Goal: Information Seeking & Learning: Learn about a topic

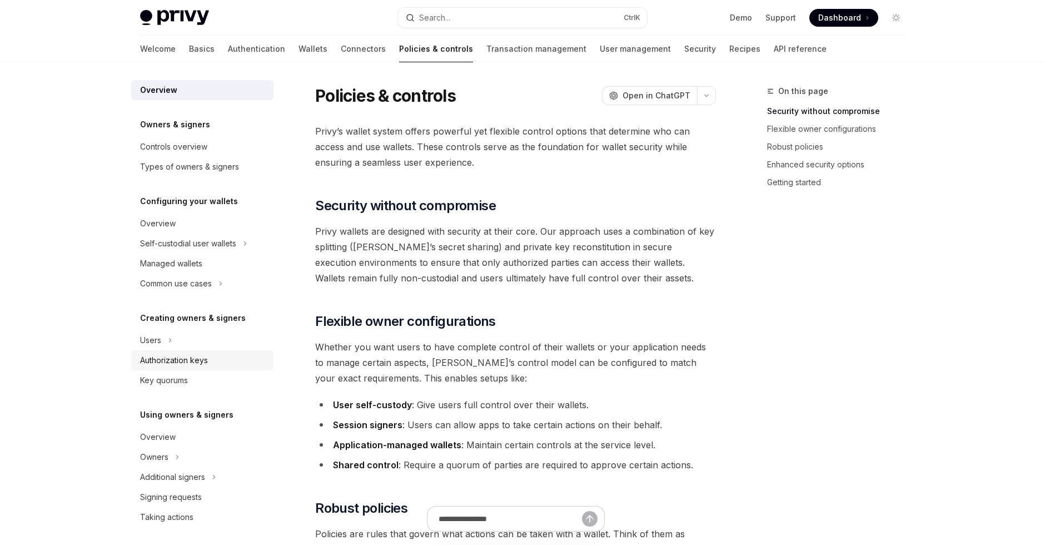
click at [197, 360] on div "Authorization keys" at bounding box center [174, 359] width 68 height 13
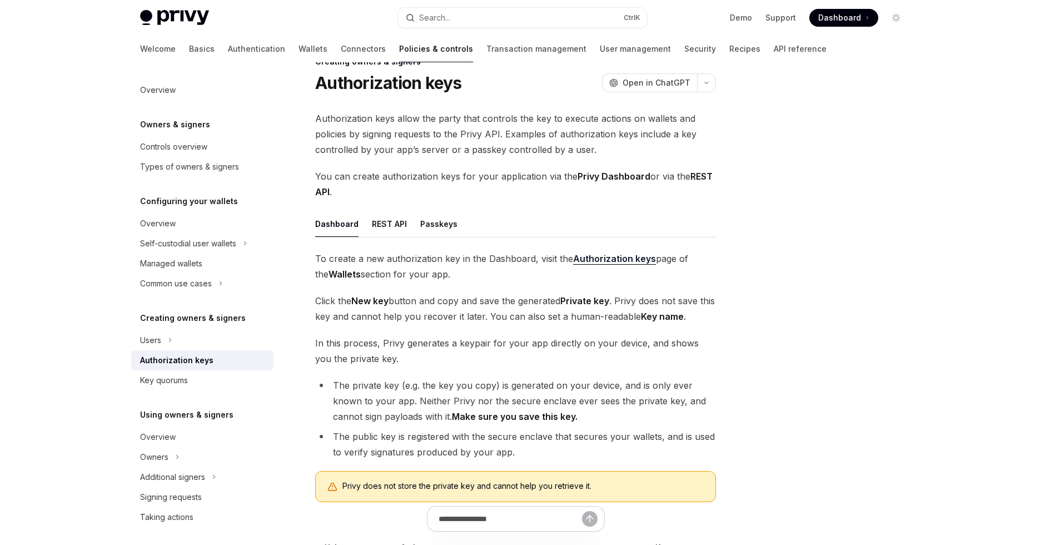
scroll to position [28, 0]
click at [396, 222] on button "REST API" at bounding box center [389, 225] width 35 height 26
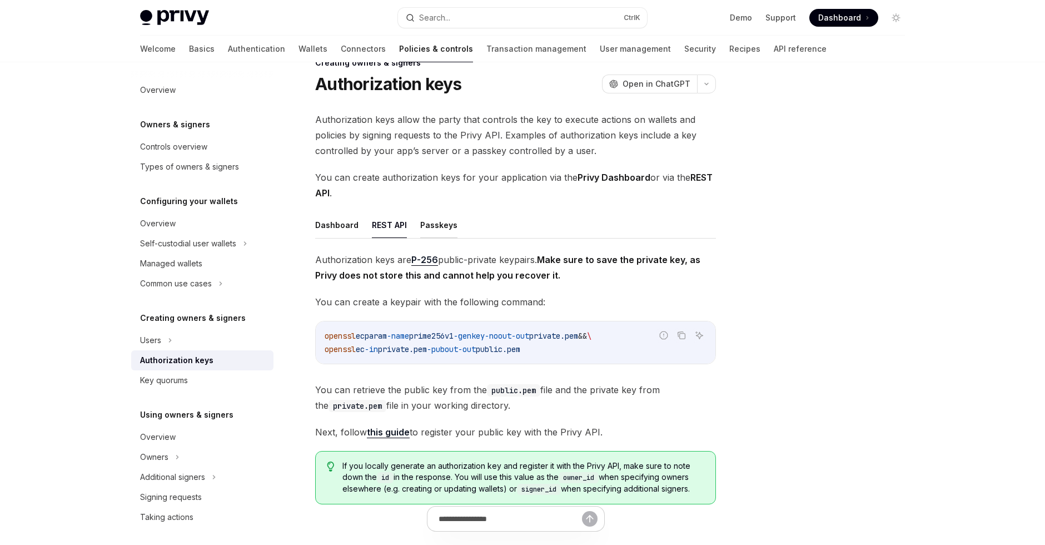
click at [446, 223] on button "Passkeys" at bounding box center [438, 225] width 37 height 26
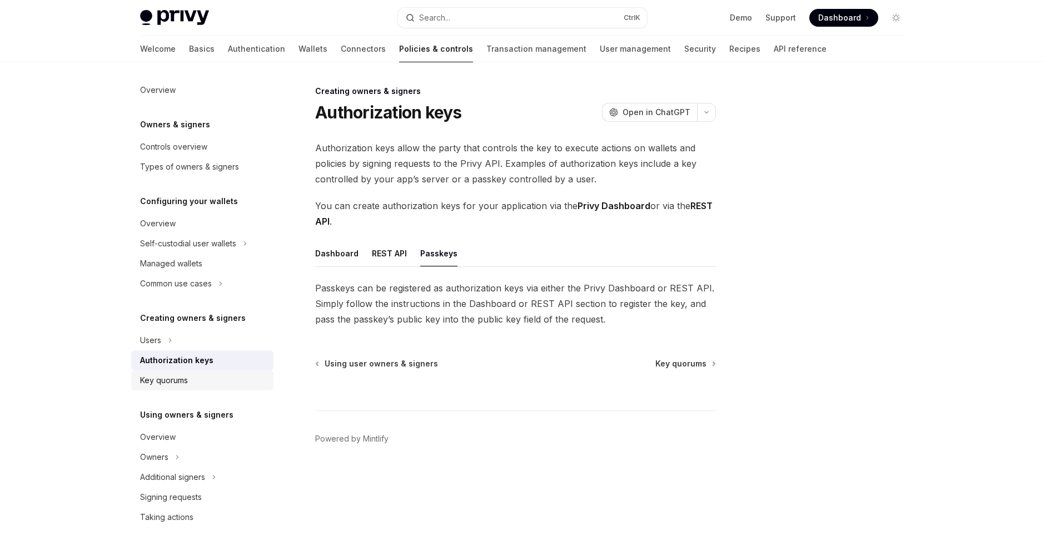
click at [188, 379] on div "Key quorums" at bounding box center [203, 380] width 127 height 13
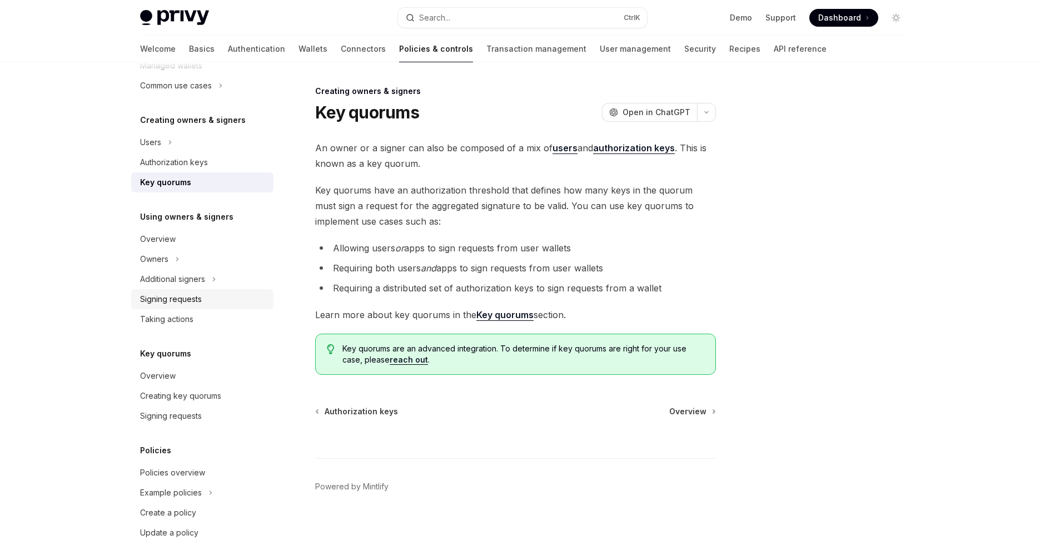
scroll to position [200, 0]
click at [182, 257] on div "Owners" at bounding box center [202, 257] width 142 height 20
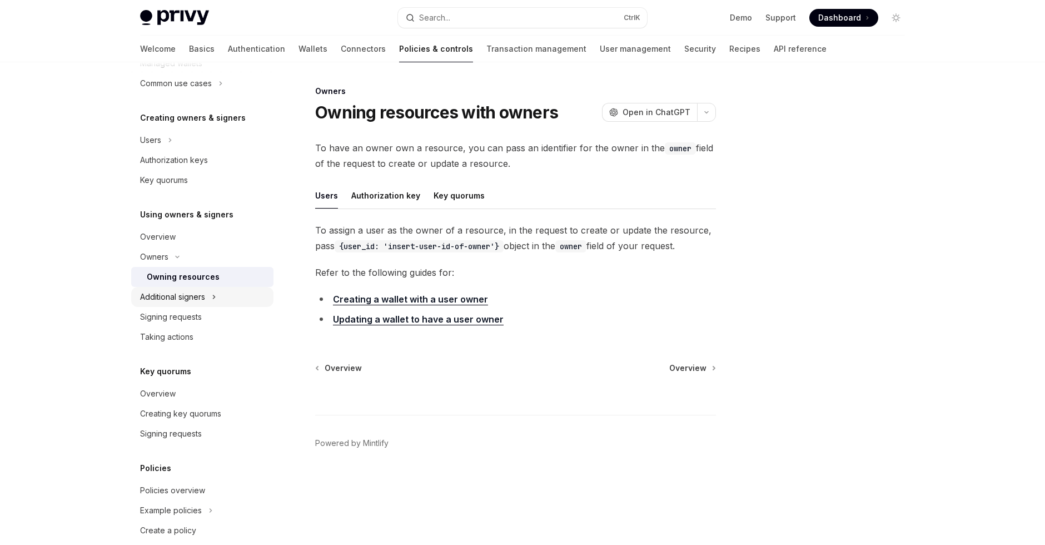
click at [221, 289] on div "Additional signers" at bounding box center [202, 297] width 142 height 20
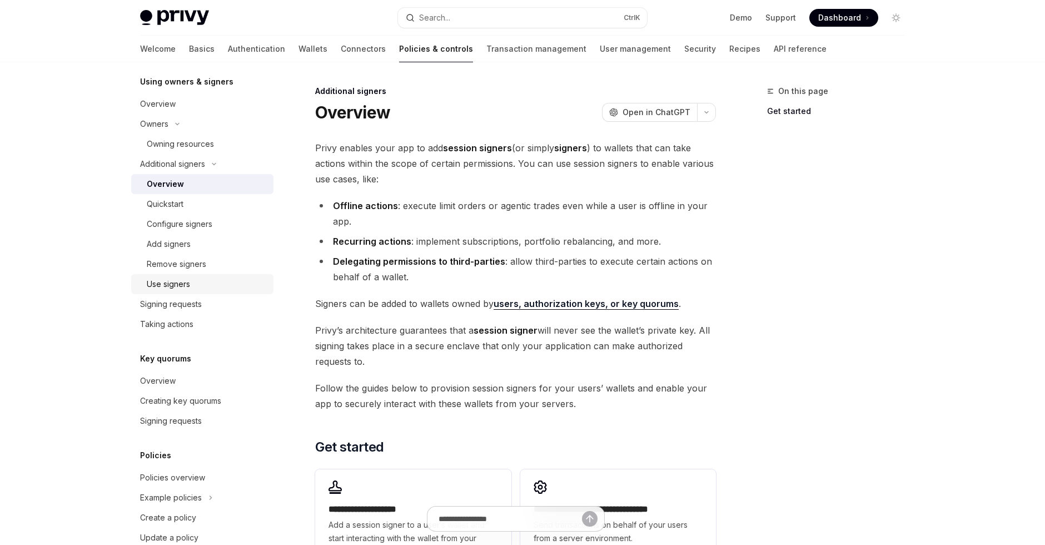
scroll to position [333, 0]
click at [200, 249] on div "Add signers" at bounding box center [207, 243] width 120 height 13
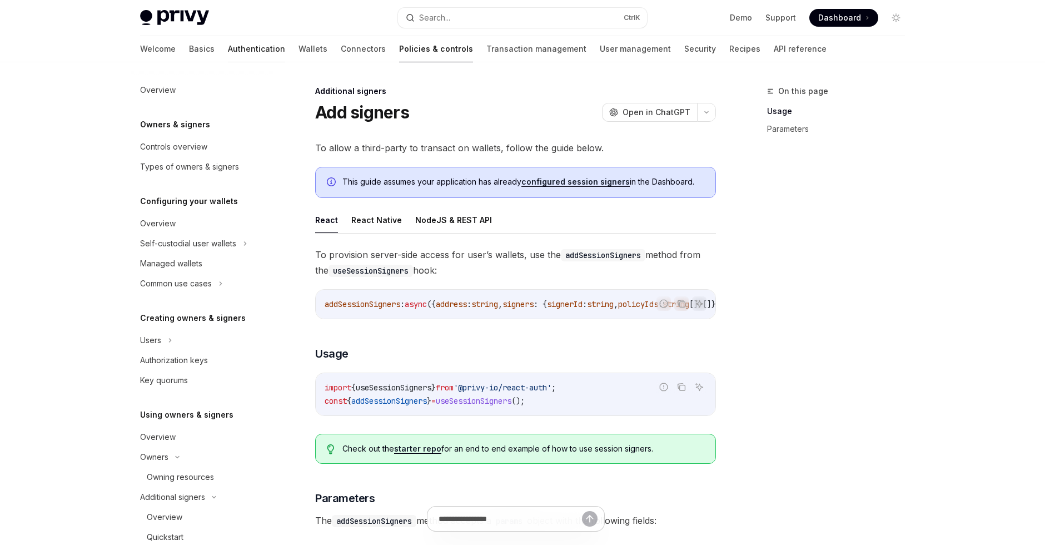
click at [228, 55] on link "Authentication" at bounding box center [256, 49] width 57 height 27
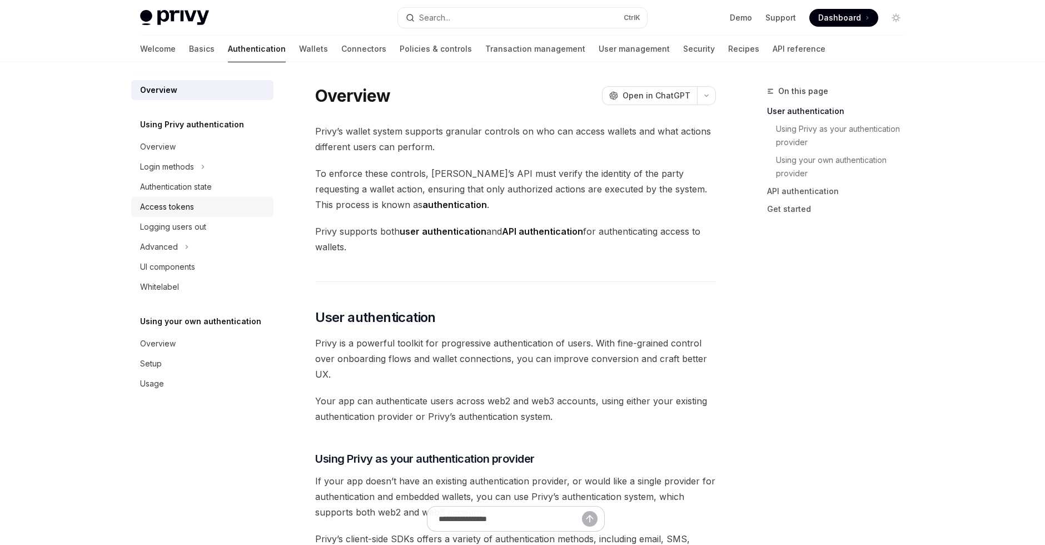
click at [183, 212] on div "Access tokens" at bounding box center [167, 206] width 54 height 13
click at [193, 207] on div "Access tokens" at bounding box center [167, 206] width 54 height 13
click at [212, 186] on div "Authentication state" at bounding box center [176, 186] width 72 height 13
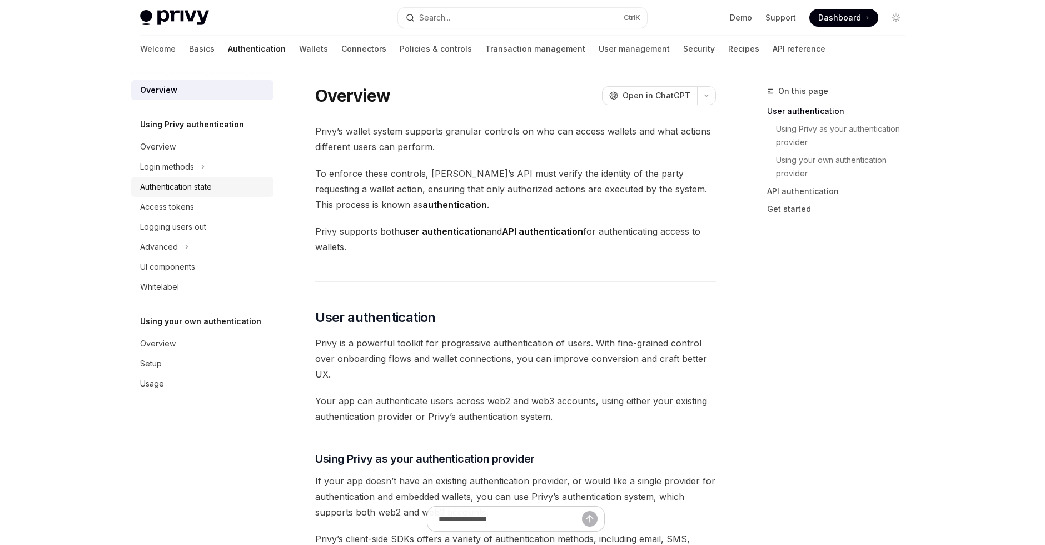
click at [212, 186] on div "Authentication state" at bounding box center [176, 186] width 72 height 13
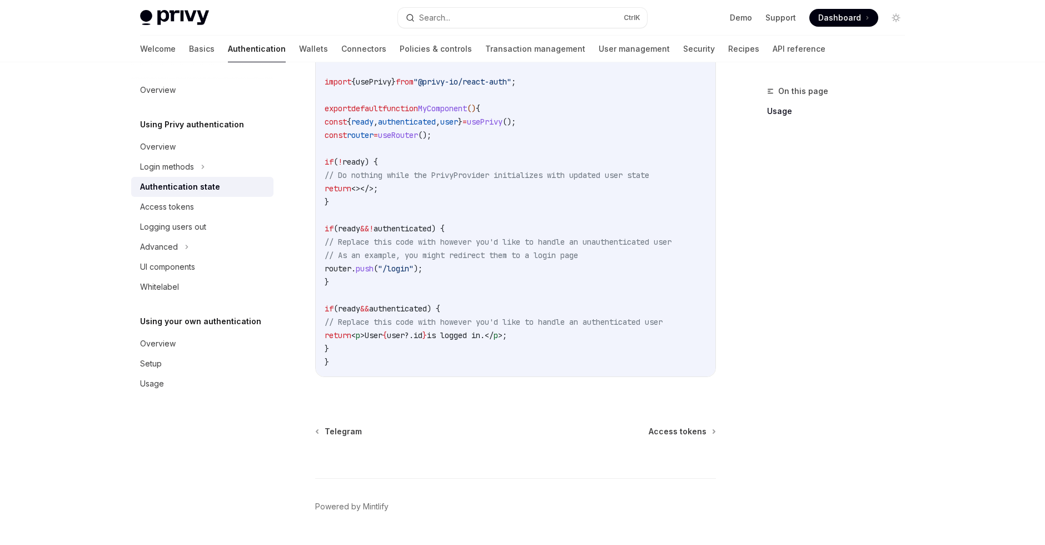
scroll to position [413, 0]
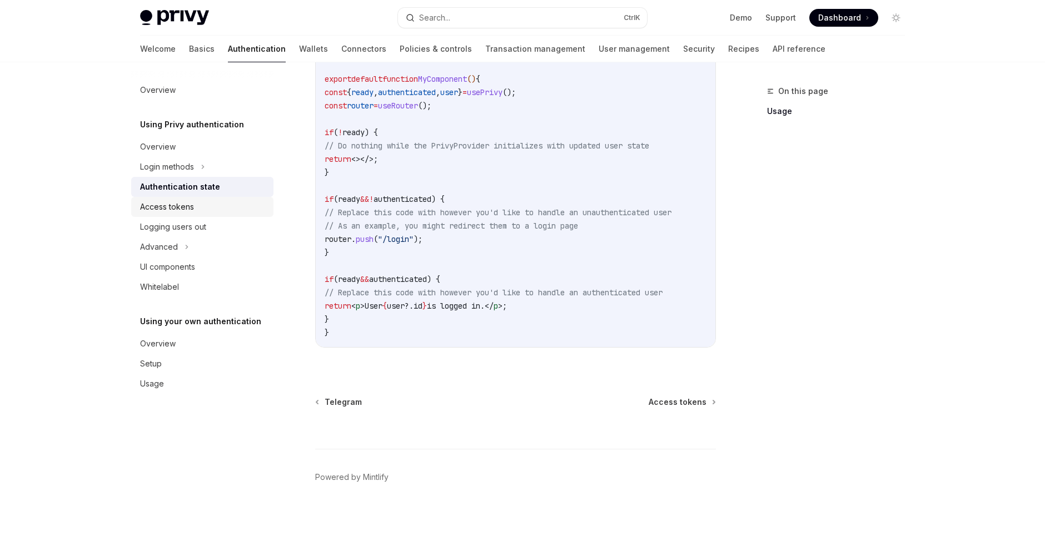
click at [204, 199] on link "Access tokens" at bounding box center [202, 207] width 142 height 20
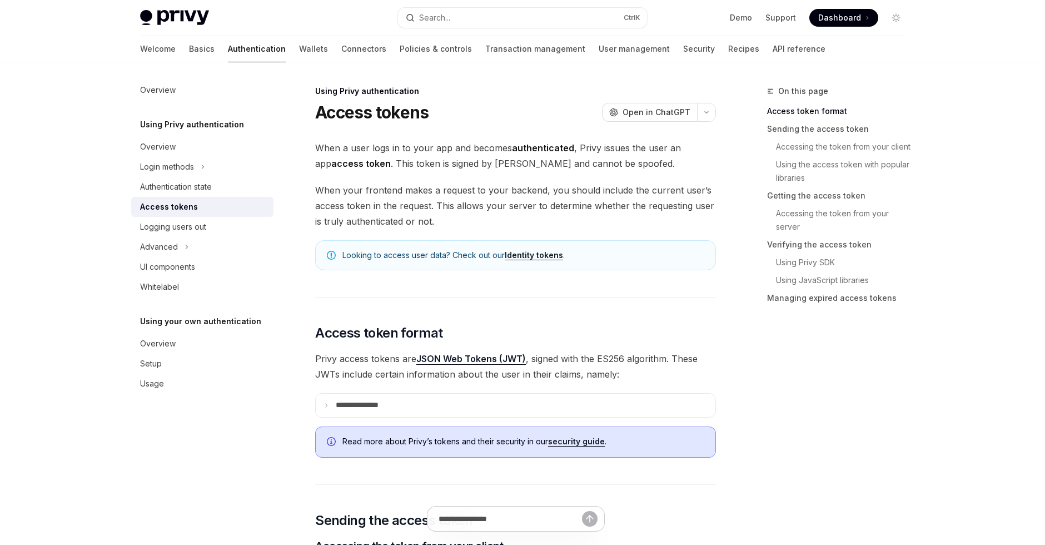
click at [532, 259] on link "Identity tokens" at bounding box center [534, 255] width 58 height 10
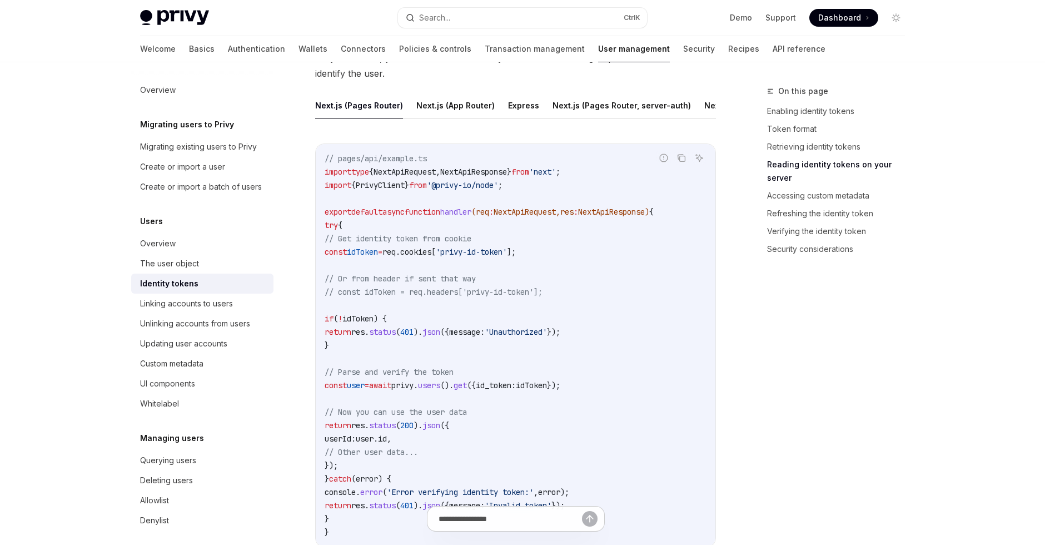
scroll to position [1530, 0]
click at [442, 98] on button "Next.js (App Router)" at bounding box center [455, 104] width 78 height 26
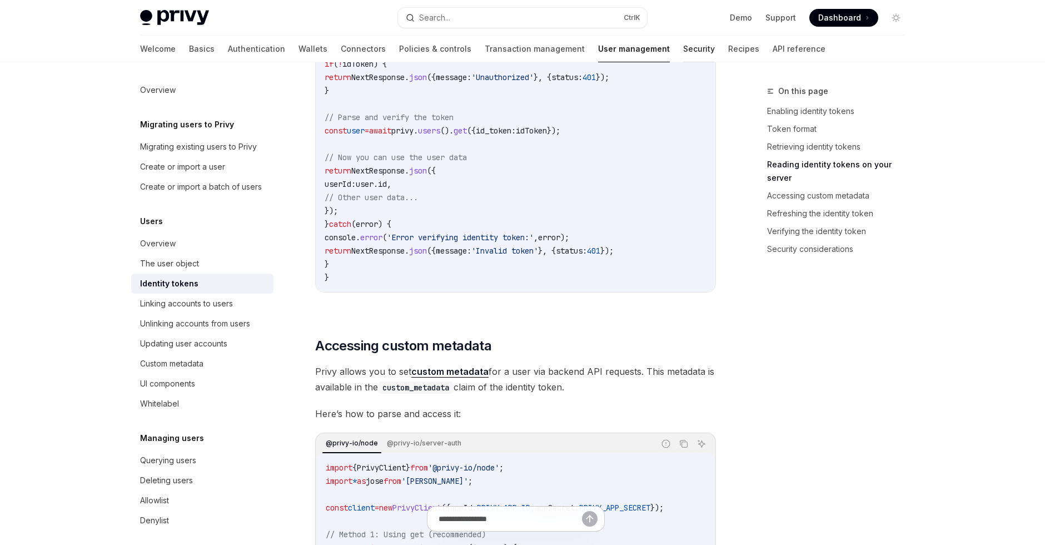
click at [683, 51] on link "Security" at bounding box center [699, 49] width 32 height 27
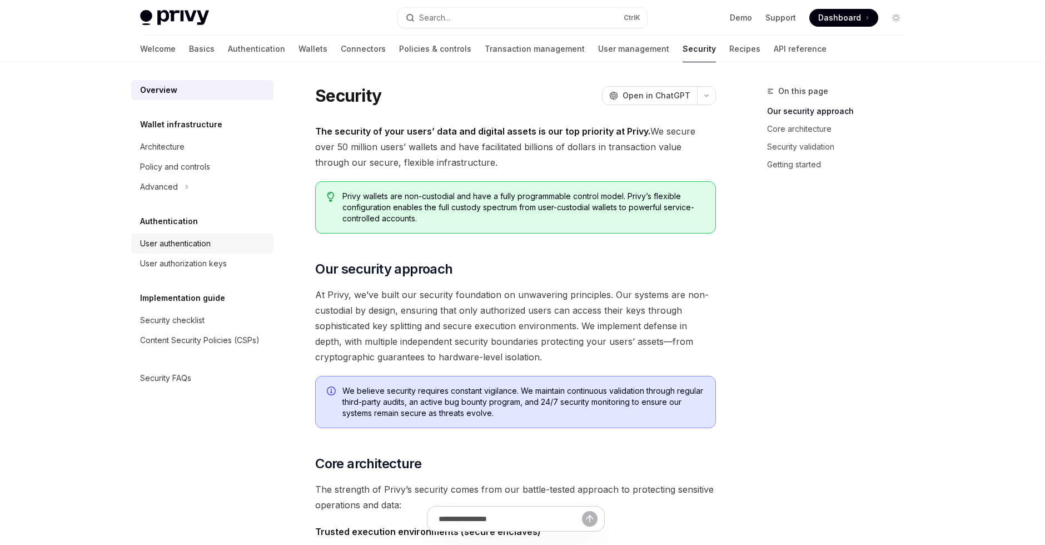
click at [210, 242] on div "User authentication" at bounding box center [175, 243] width 71 height 13
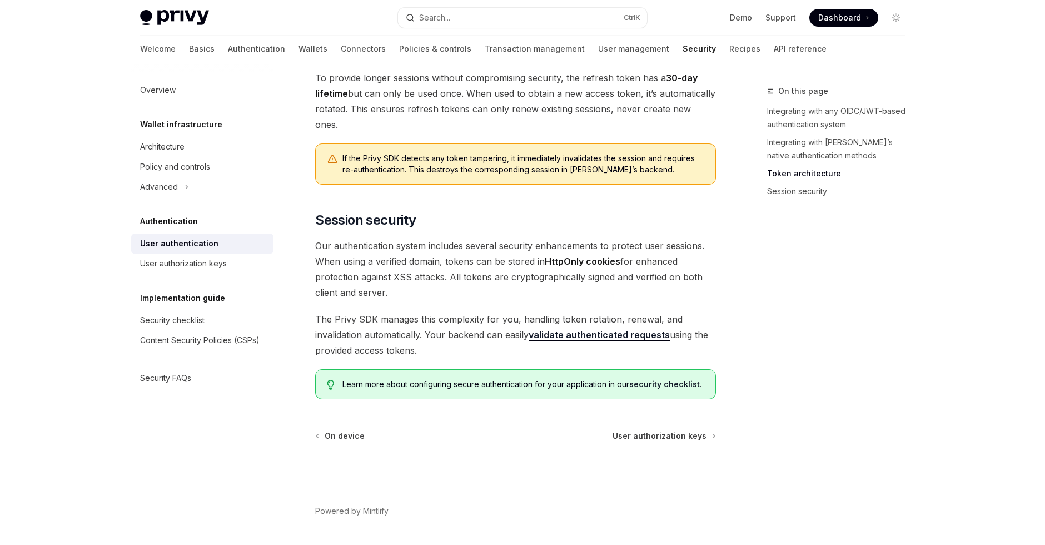
scroll to position [849, 0]
click at [482, 257] on span "Our authentication system includes several security enhancements to protect use…" at bounding box center [515, 268] width 401 height 62
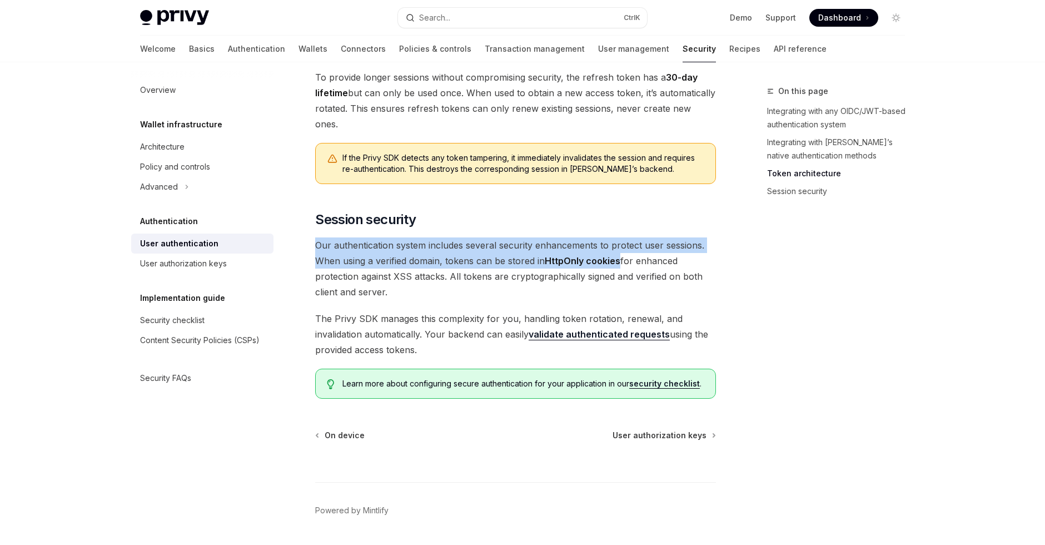
click at [482, 257] on span "Our authentication system includes several security enhancements to protect use…" at bounding box center [515, 268] width 401 height 62
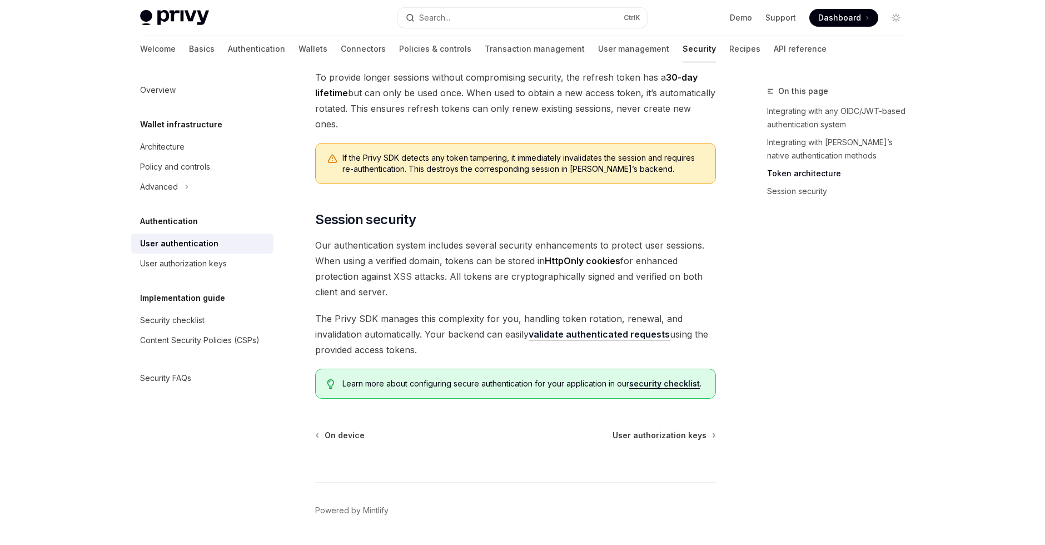
click at [589, 255] on strong "HttpOnly cookies" at bounding box center [583, 260] width 76 height 11
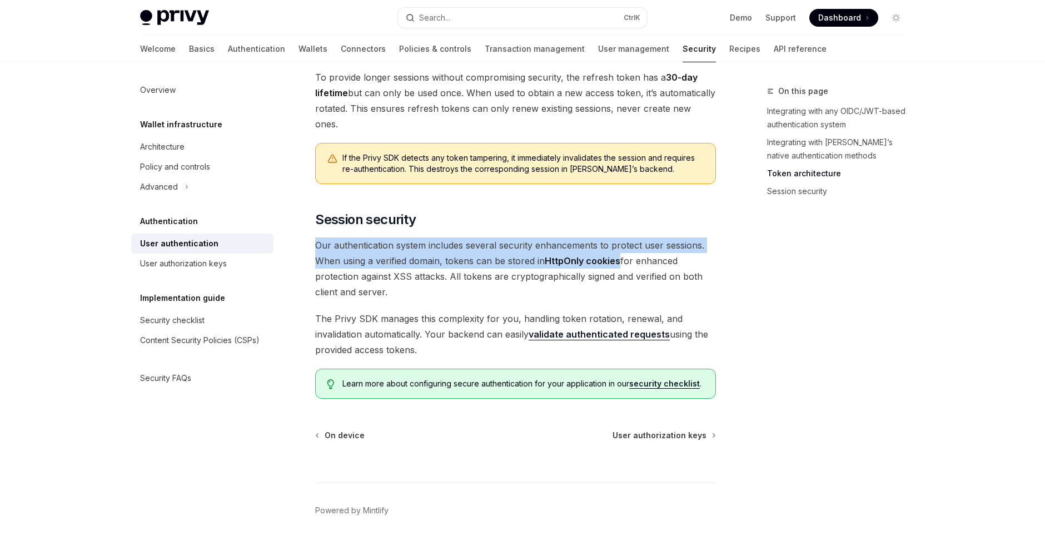
drag, startPoint x: 589, startPoint y: 227, endPoint x: 638, endPoint y: 237, distance: 50.6
click at [589, 255] on strong "HttpOnly cookies" at bounding box center [583, 260] width 76 height 11
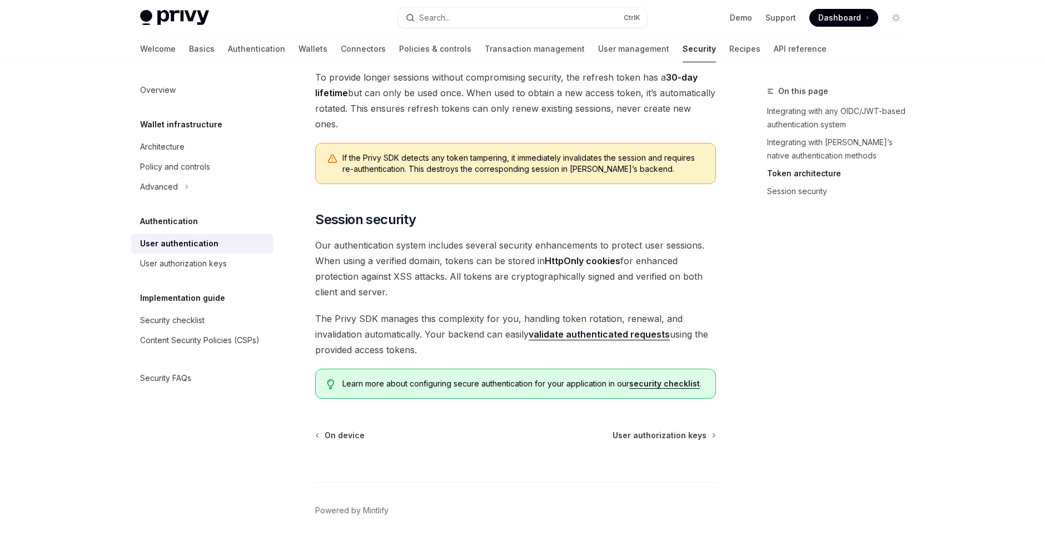
click at [800, 260] on div "On this page Integrating with any OIDC/JWT-based authentication system Integrat…" at bounding box center [829, 314] width 169 height 460
click at [685, 430] on span "User authorization keys" at bounding box center [660, 435] width 94 height 11
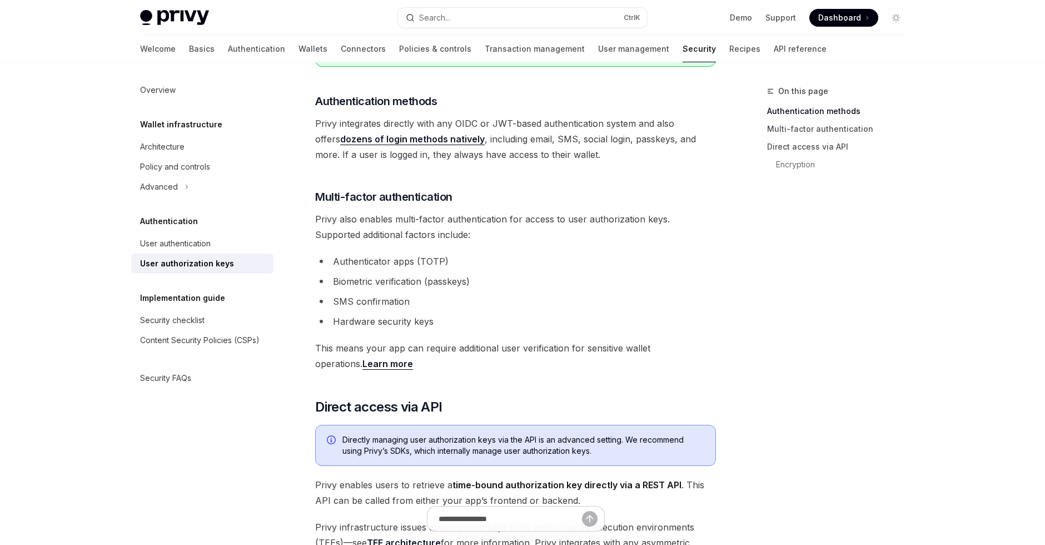
scroll to position [220, 0]
click at [188, 247] on div "User authentication" at bounding box center [175, 243] width 71 height 13
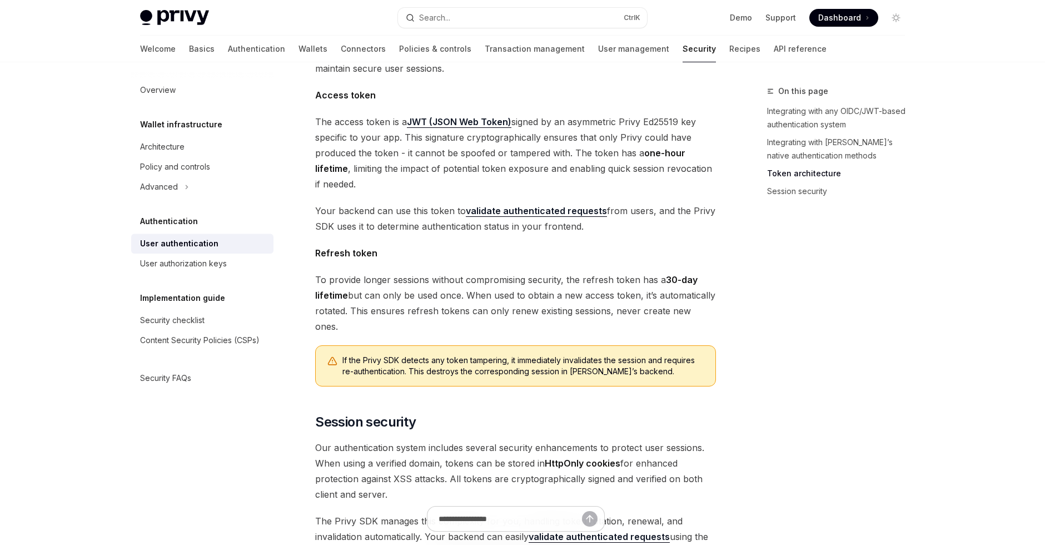
scroll to position [629, 0]
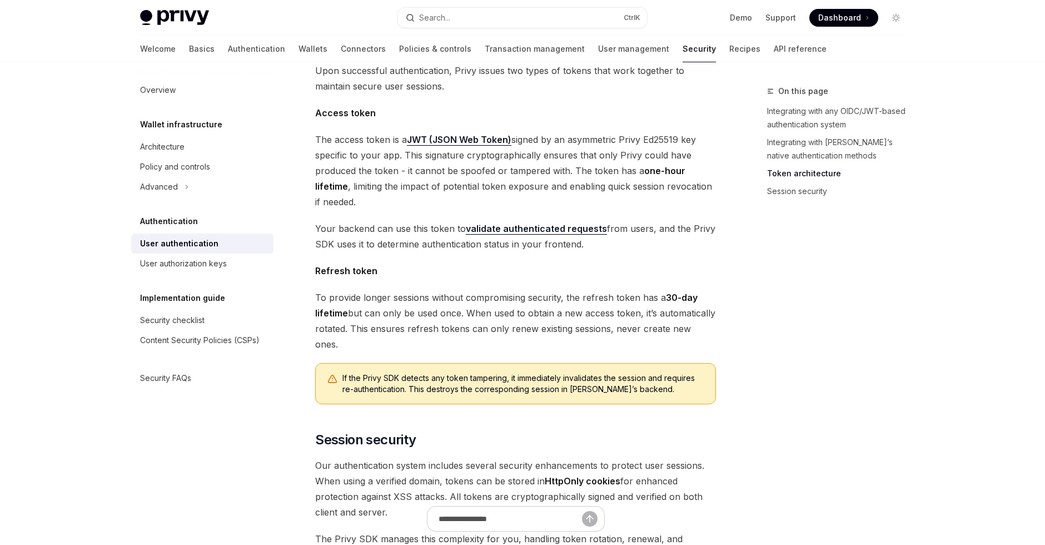
click at [61, 176] on div "Privy Docs home page Search... Ctrl K Demo Support Dashboard Dashboard Search..…" at bounding box center [522, 84] width 1045 height 1427
click at [172, 191] on div "Advanced" at bounding box center [159, 186] width 38 height 13
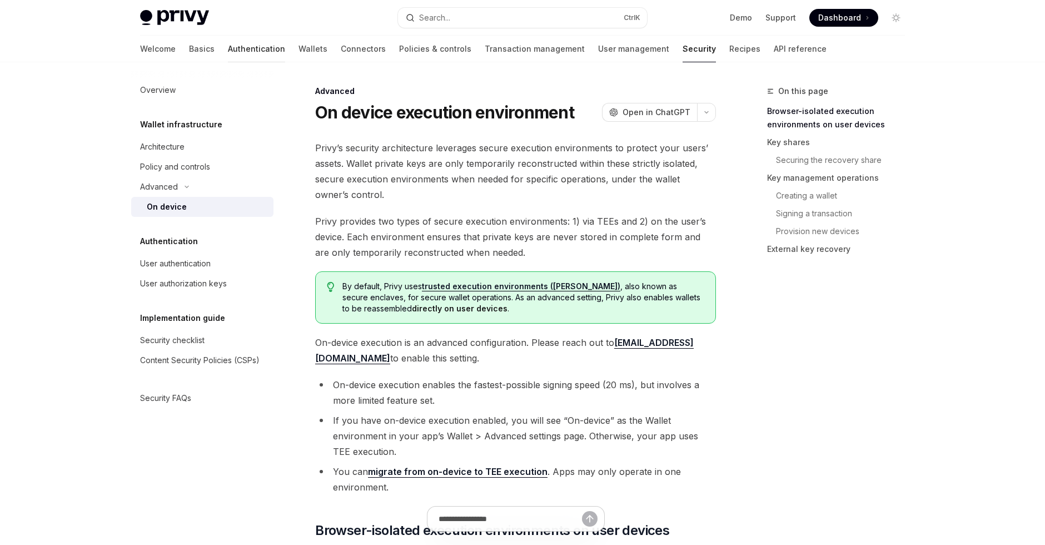
click at [228, 51] on link "Authentication" at bounding box center [256, 49] width 57 height 27
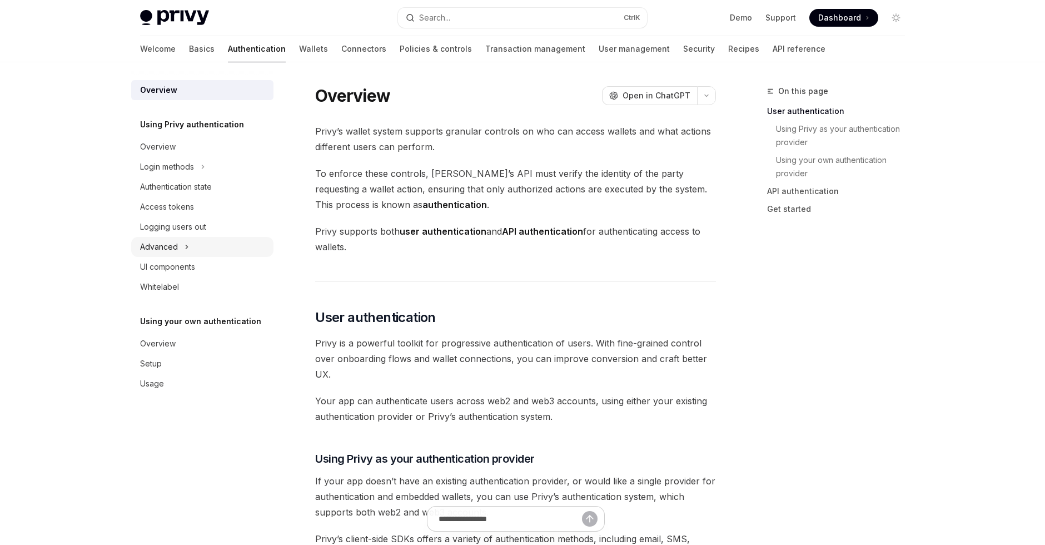
click at [188, 248] on icon at bounding box center [187, 246] width 4 height 13
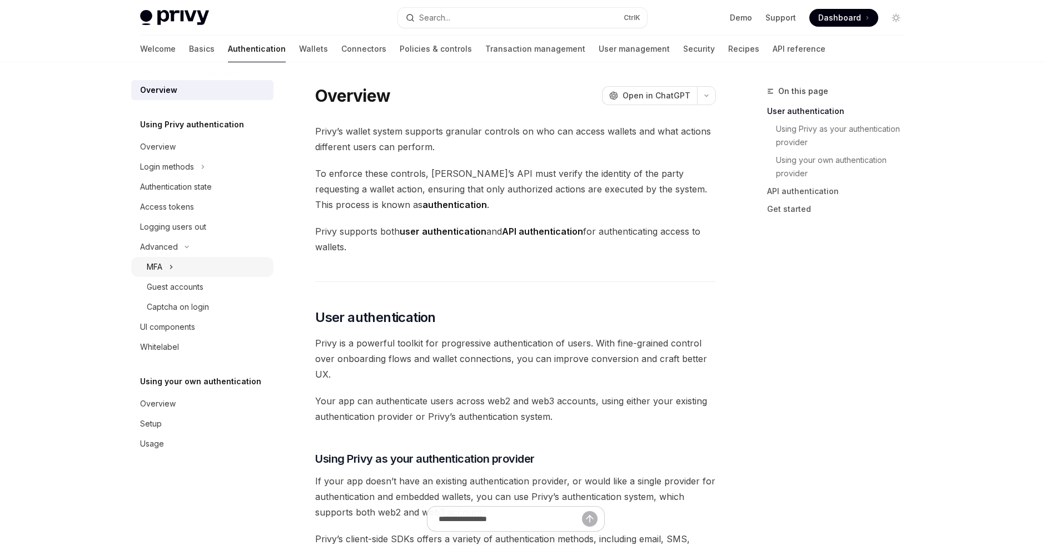
click at [178, 270] on div "MFA" at bounding box center [202, 267] width 142 height 20
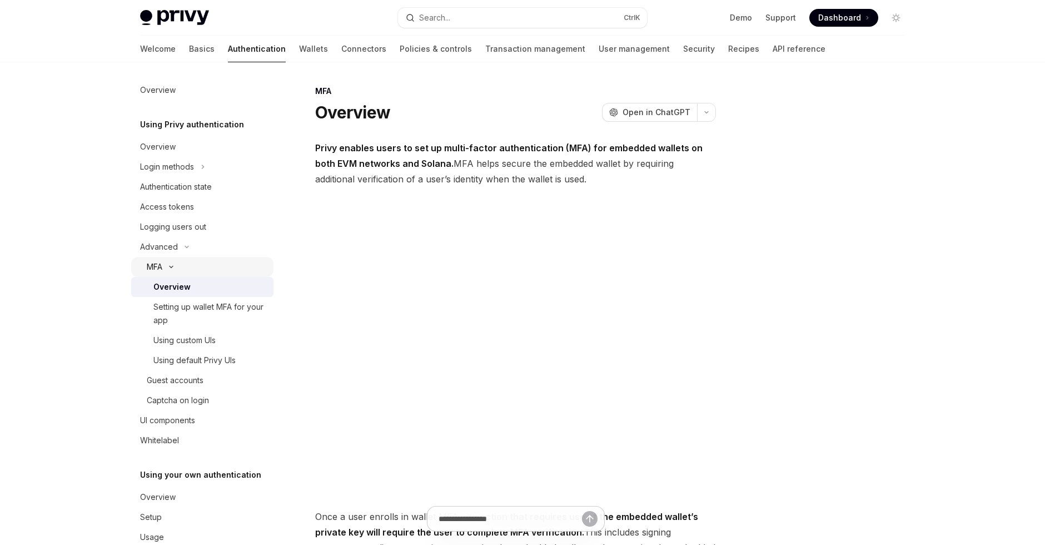
click at [178, 270] on div "MFA" at bounding box center [202, 267] width 142 height 20
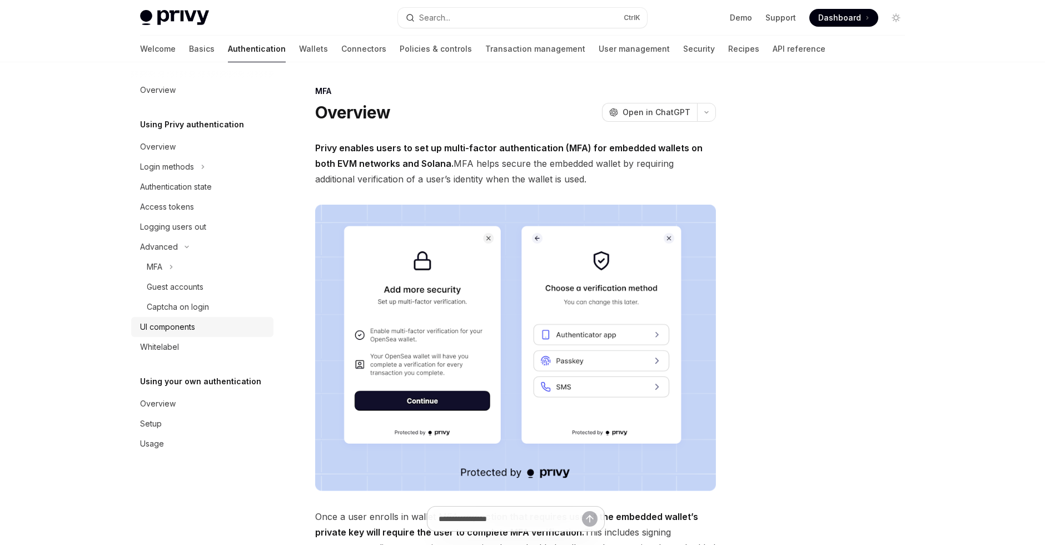
click at [192, 329] on div "UI components" at bounding box center [167, 326] width 55 height 13
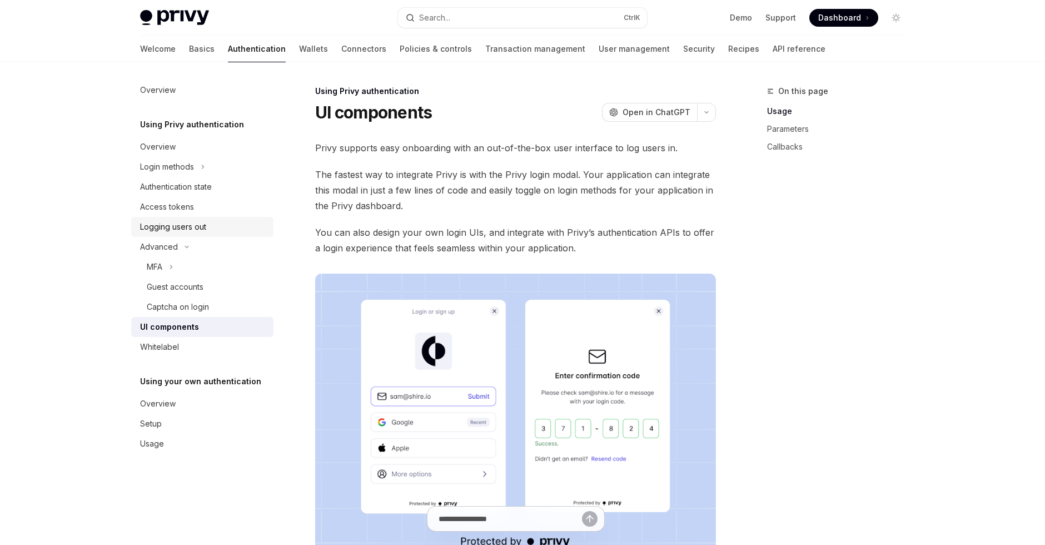
click at [197, 223] on div "Logging users out" at bounding box center [173, 226] width 66 height 13
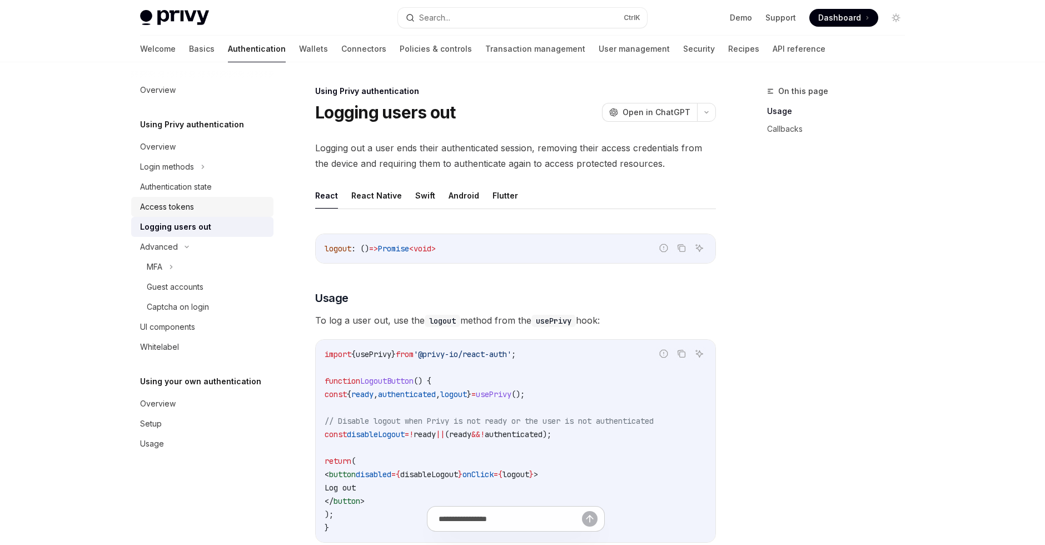
click at [200, 211] on div "Access tokens" at bounding box center [203, 206] width 127 height 13
click at [156, 201] on div "Access tokens" at bounding box center [167, 206] width 54 height 13
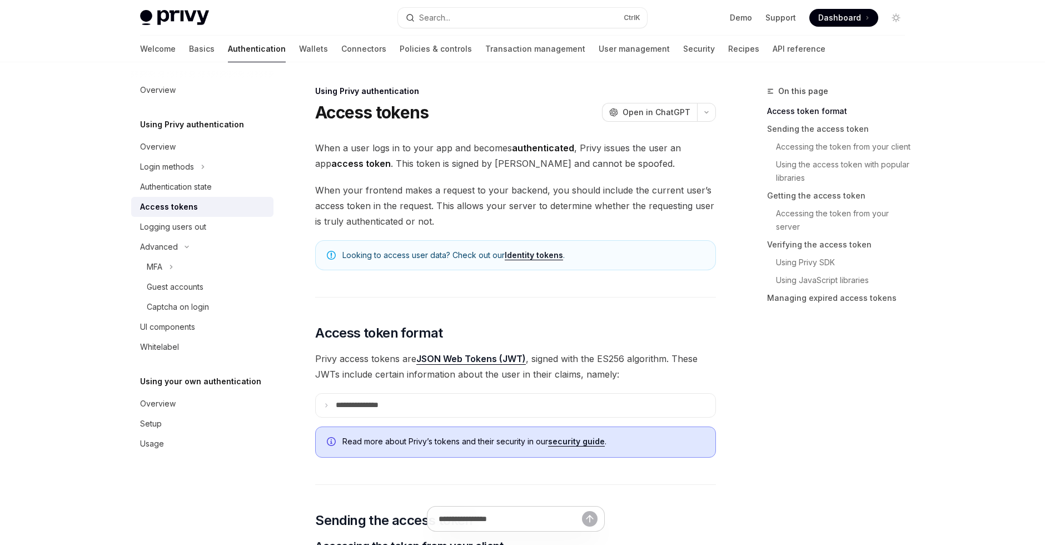
type textarea "*"
click at [775, 373] on div "On this page Access token format Sending the access token Accessing the token f…" at bounding box center [829, 314] width 169 height 460
click at [771, 370] on div "On this page Access token format Sending the access token Accessing the token f…" at bounding box center [829, 314] width 169 height 460
click at [815, 263] on link "Using Privy SDK" at bounding box center [845, 262] width 138 height 18
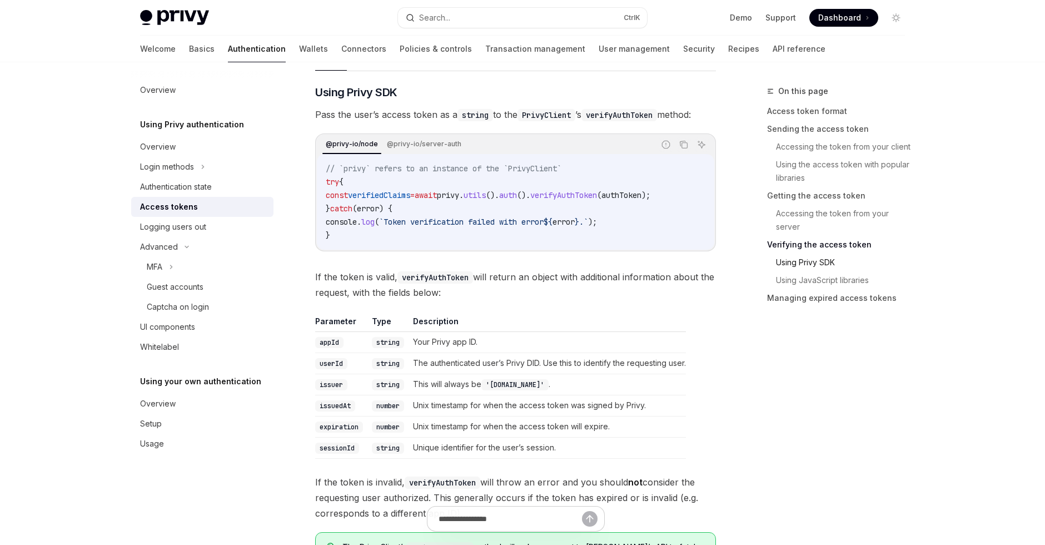
scroll to position [1761, 0]
click at [835, 278] on link "Using JavaScript libraries" at bounding box center [845, 280] width 138 height 18
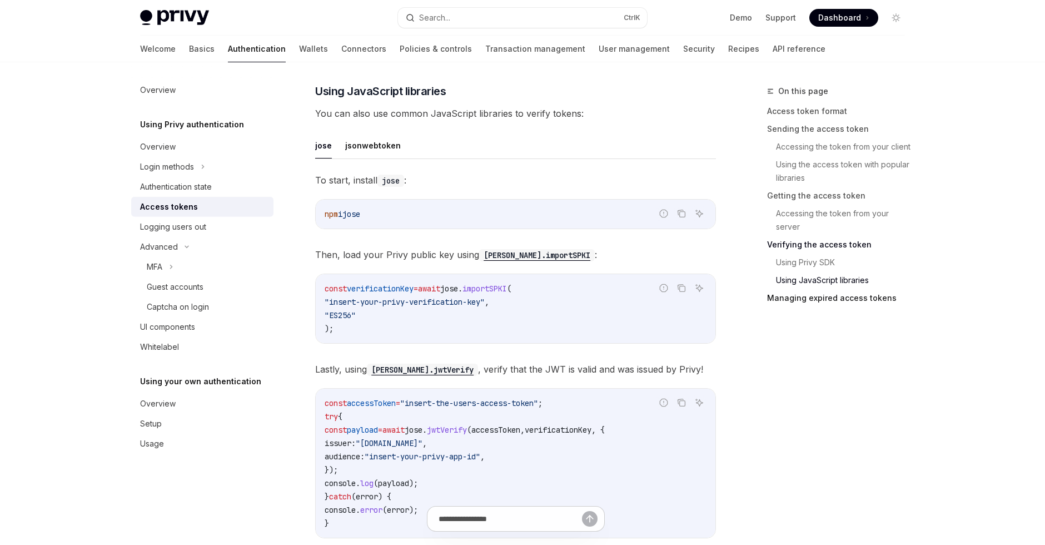
scroll to position [2490, 0]
click at [811, 223] on link "Accessing the token from your server" at bounding box center [845, 220] width 138 height 31
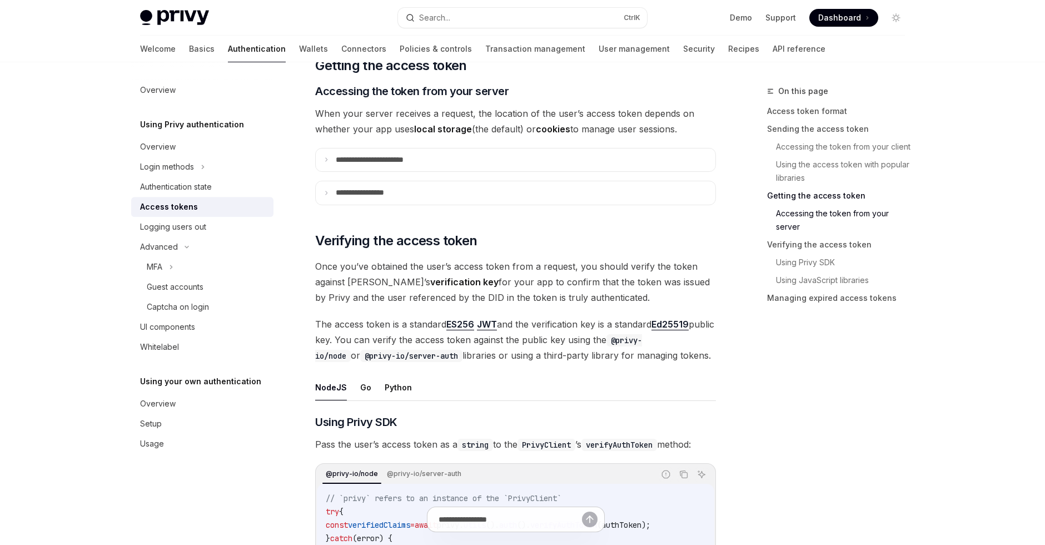
scroll to position [1430, 0]
click at [414, 190] on summary "**********" at bounding box center [516, 193] width 400 height 23
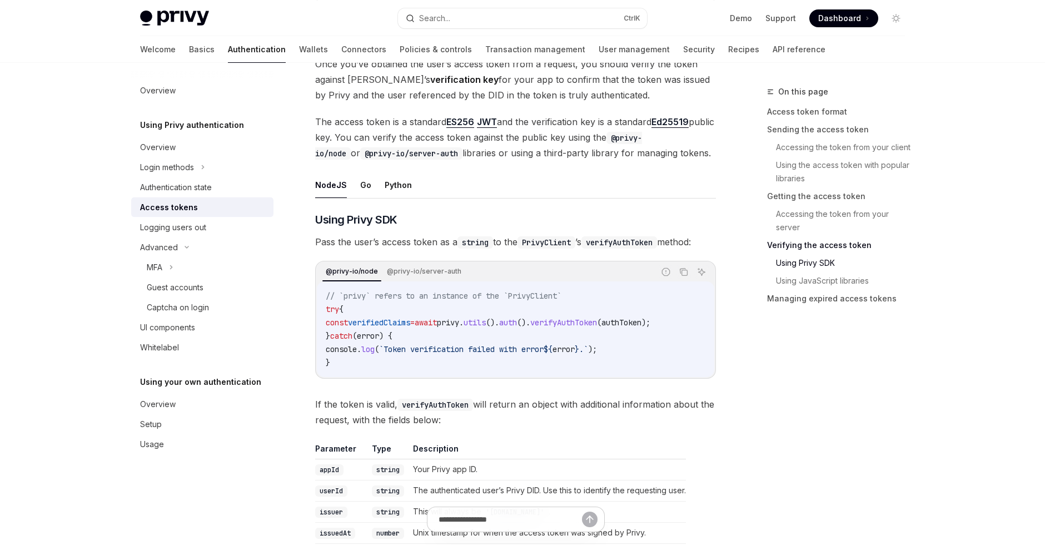
scroll to position [1870, 0]
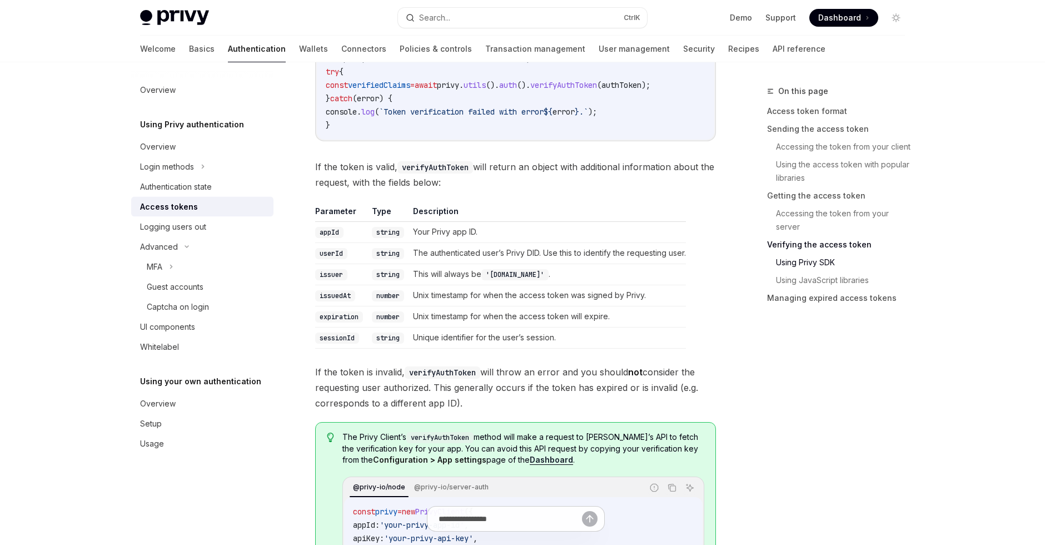
scroll to position [1871, 0]
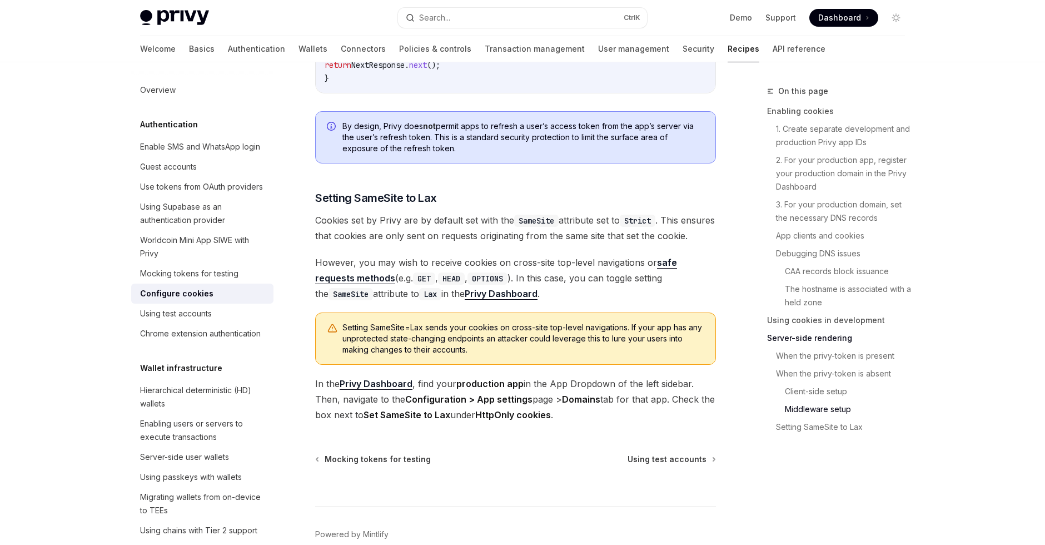
scroll to position [3777, 0]
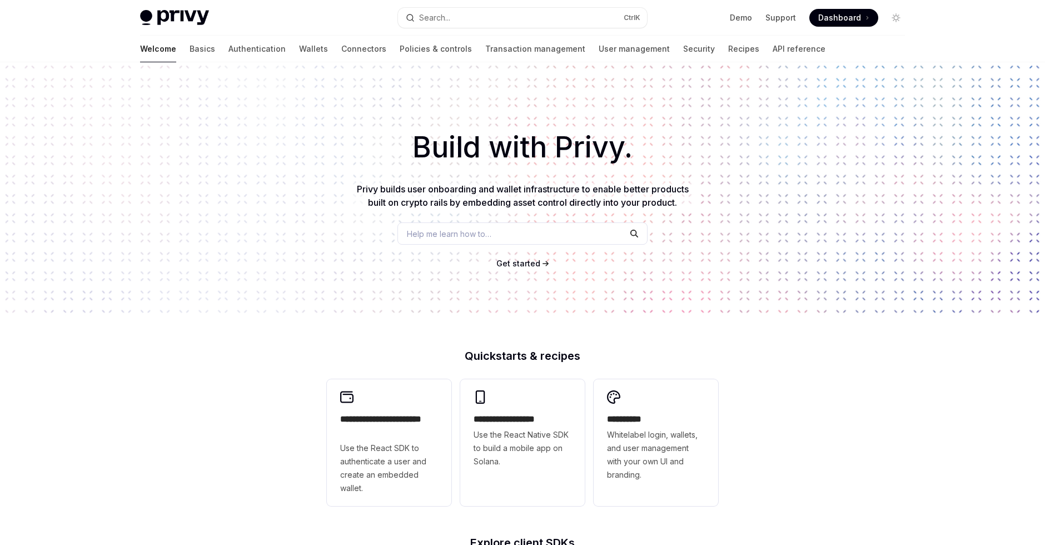
type textarea "*"
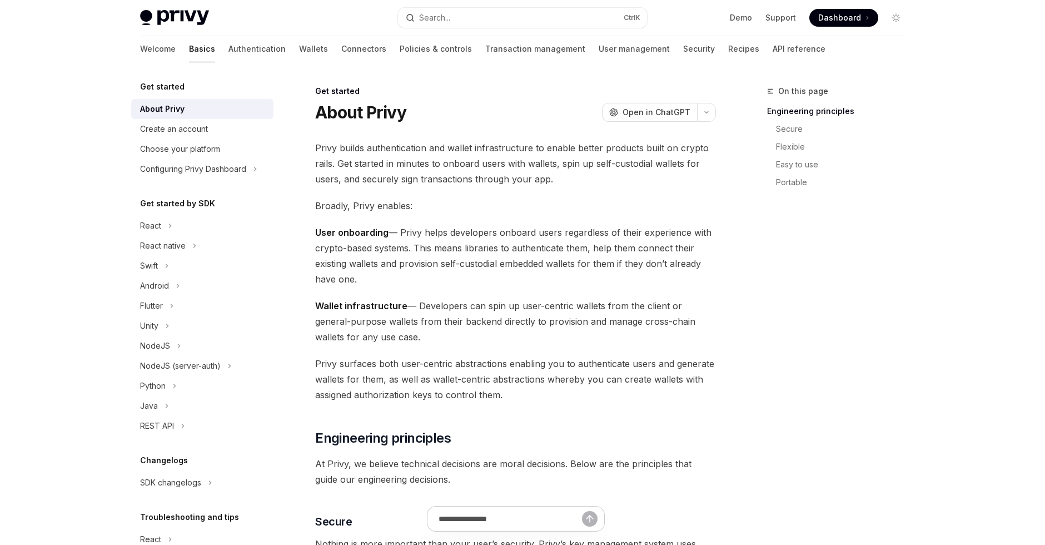
click at [832, 19] on span "Dashboard" at bounding box center [839, 17] width 43 height 11
